Goal: Task Accomplishment & Management: Manage account settings

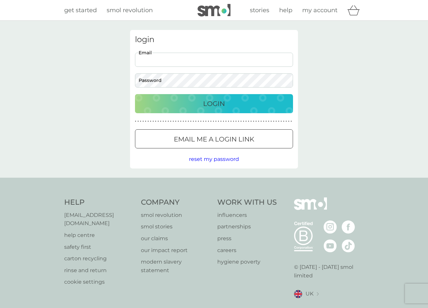
click at [178, 61] on input "Email" at bounding box center [214, 60] width 158 height 14
type input "[PERSON_NAME][EMAIL_ADDRESS][DOMAIN_NAME]"
click at [192, 138] on p "Email me a login link" at bounding box center [214, 139] width 80 height 11
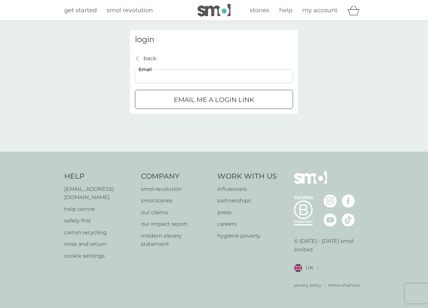
click at [177, 77] on input "Email" at bounding box center [214, 76] width 158 height 14
type input "[PERSON_NAME][EMAIL_ADDRESS][DOMAIN_NAME]"
click at [189, 100] on p "Email me a login link" at bounding box center [214, 100] width 80 height 11
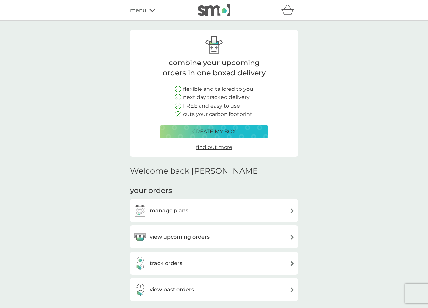
click at [151, 9] on icon at bounding box center [153, 10] width 6 height 4
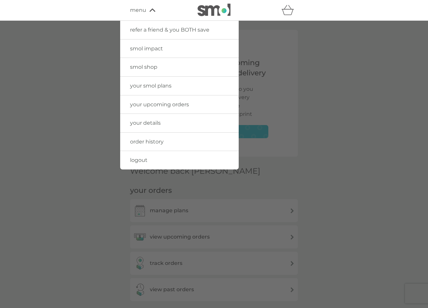
click at [150, 124] on span "your details" at bounding box center [145, 123] width 31 height 6
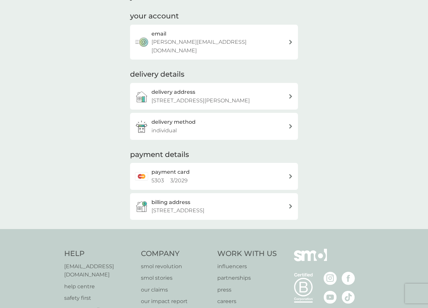
scroll to position [39, 0]
click at [291, 173] on icon at bounding box center [290, 175] width 3 height 5
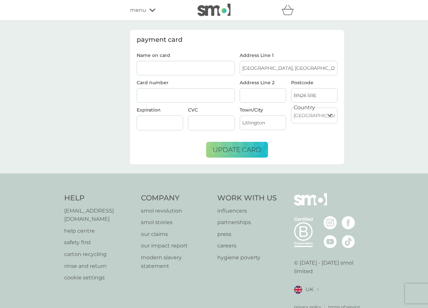
click at [159, 66] on input "Name on card" at bounding box center [186, 68] width 98 height 15
type input "DR SANDRA CITTENDEN"
click at [245, 70] on input "Plough Lane Cottage, The Street" at bounding box center [289, 68] width 98 height 15
click at [242, 69] on input "Plough Lane Cottage, The Street" at bounding box center [289, 68] width 98 height 15
click at [315, 96] on input "BN26 5RE" at bounding box center [314, 95] width 46 height 15
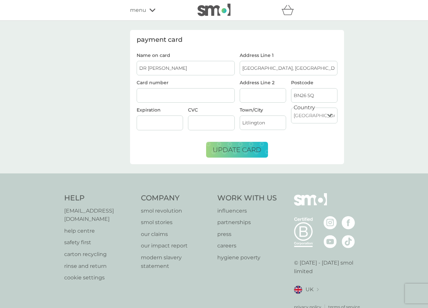
type input "BN26 5QB"
type input "Kings Farthing"
type input "Jevington"
type input "BN26 5QB"
click at [171, 69] on input "DR SANDRA CITTENDEN" at bounding box center [186, 68] width 98 height 15
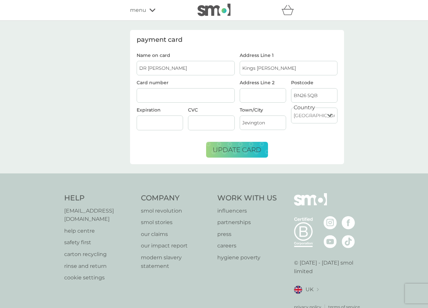
click at [204, 69] on input "DR SANDRA CITTENDEN" at bounding box center [186, 68] width 98 height 15
click at [172, 68] on input "DR SANDRA CITTENDEN" at bounding box center [186, 68] width 98 height 15
type input "DR SANDRA CHITTENDEN"
click at [250, 151] on span "update card" at bounding box center [237, 150] width 49 height 8
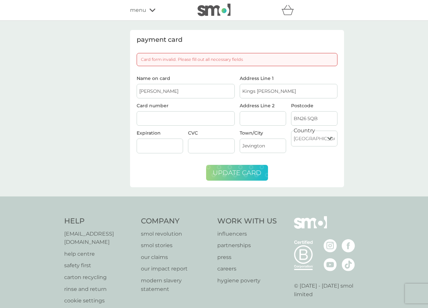
click at [228, 172] on span "update card" at bounding box center [237, 173] width 49 height 8
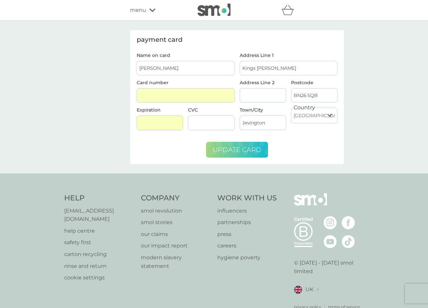
click at [235, 149] on span "update card" at bounding box center [237, 150] width 49 height 8
